Goal: Navigation & Orientation: Find specific page/section

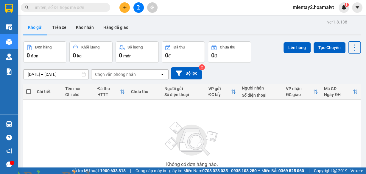
click at [146, 74] on div "Chọn văn phòng nhận" at bounding box center [125, 75] width 68 height 10
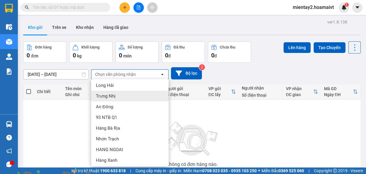
scroll to position [48, 0]
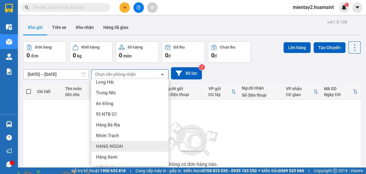
click at [141, 143] on div "HANG NGOAI" at bounding box center [129, 146] width 77 height 11
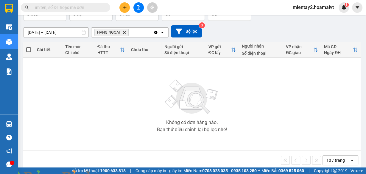
scroll to position [49, 0]
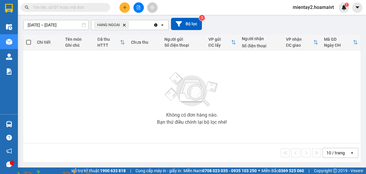
click at [331, 151] on div "10 / trang" at bounding box center [335, 153] width 18 height 6
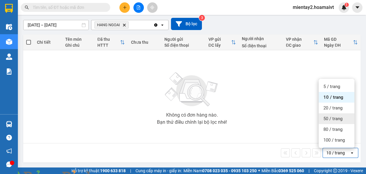
click at [335, 121] on span "50 / trang" at bounding box center [332, 119] width 19 height 6
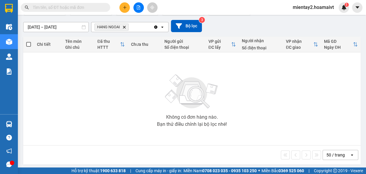
scroll to position [48, 0]
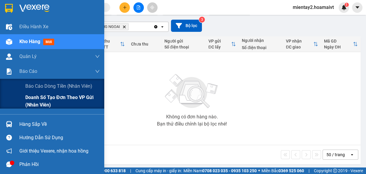
click at [33, 103] on span "Doanh số tạo đơn theo VP gửi (nhân viên)" at bounding box center [62, 101] width 74 height 15
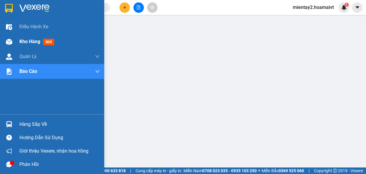
click at [26, 44] on div "Kho hàng mới" at bounding box center [37, 41] width 37 height 7
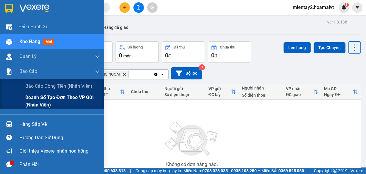
click at [34, 106] on span "Doanh số tạo đơn theo VP gửi (nhân viên)" at bounding box center [62, 101] width 74 height 15
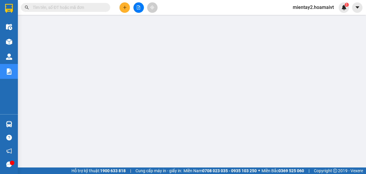
scroll to position [44, 0]
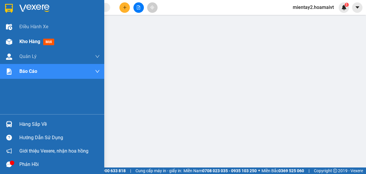
click at [32, 41] on span "Kho hàng" at bounding box center [29, 42] width 21 height 6
